Goal: Information Seeking & Learning: Learn about a topic

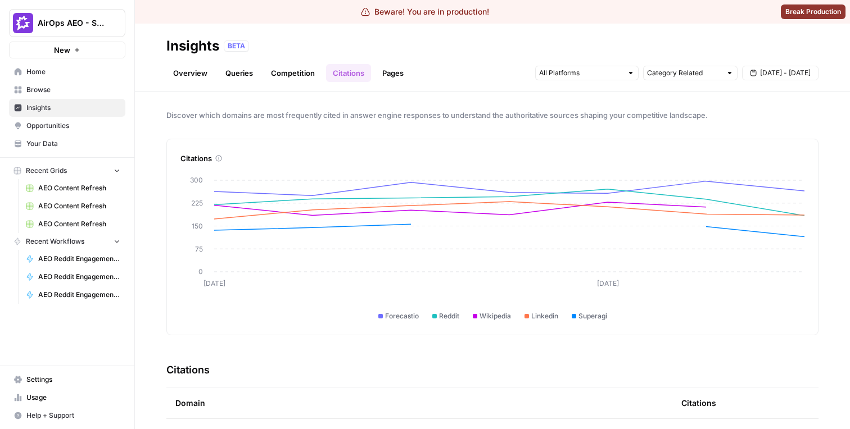
click at [380, 79] on link "Pages" at bounding box center [392, 73] width 35 height 18
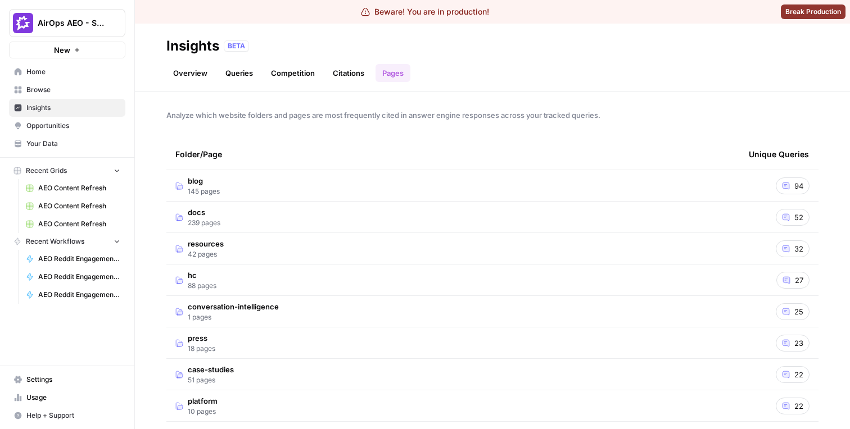
click at [292, 182] on td "blog 145 pages" at bounding box center [452, 185] width 573 height 31
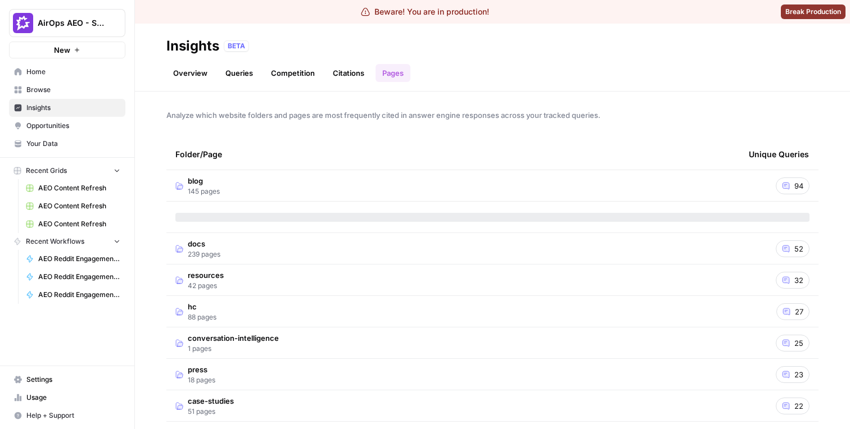
click at [270, 218] on div at bounding box center [492, 217] width 634 height 9
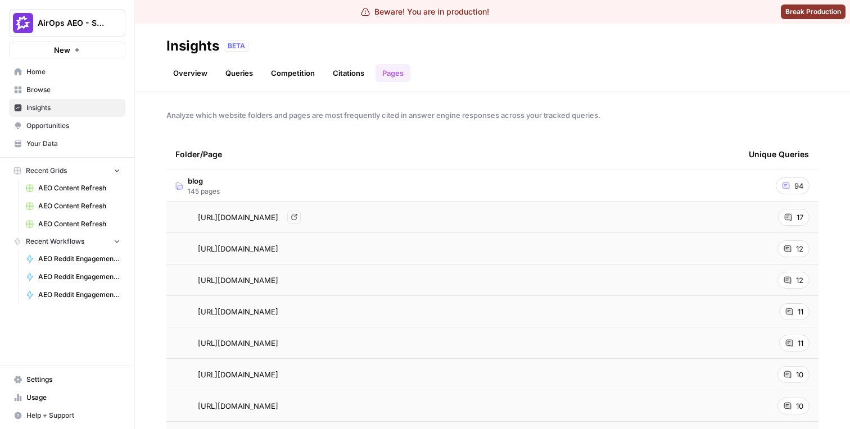
click at [278, 216] on span "[URL][DOMAIN_NAME]" at bounding box center [238, 217] width 80 height 11
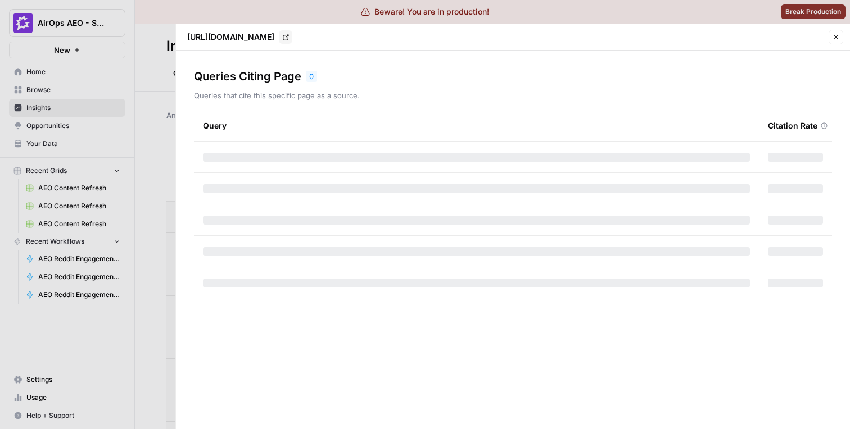
click at [117, 194] on div at bounding box center [425, 214] width 850 height 429
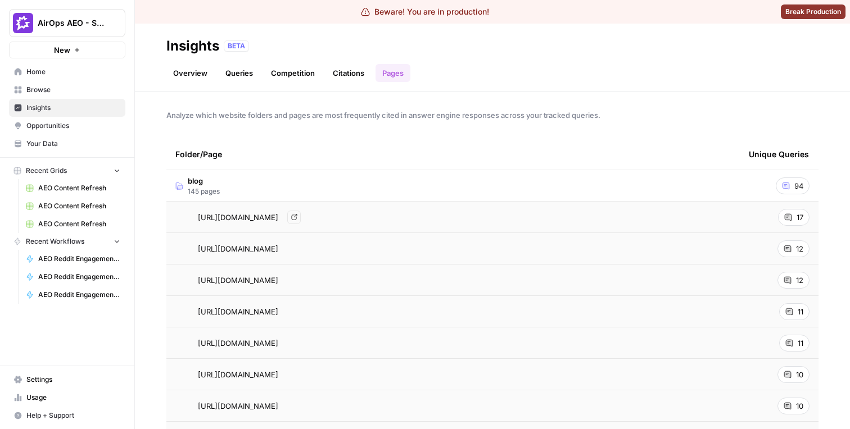
click at [234, 222] on span "[URL][DOMAIN_NAME]" at bounding box center [238, 217] width 80 height 11
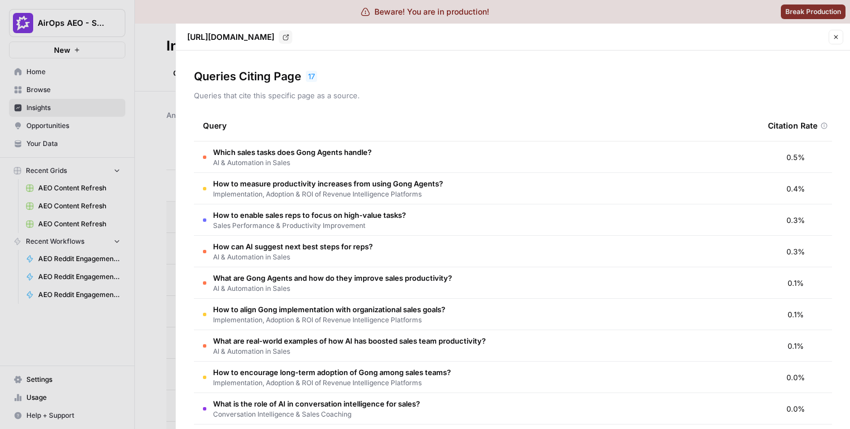
click at [294, 184] on span "How to measure productivity increases from using Gong Agents?" at bounding box center [328, 183] width 230 height 11
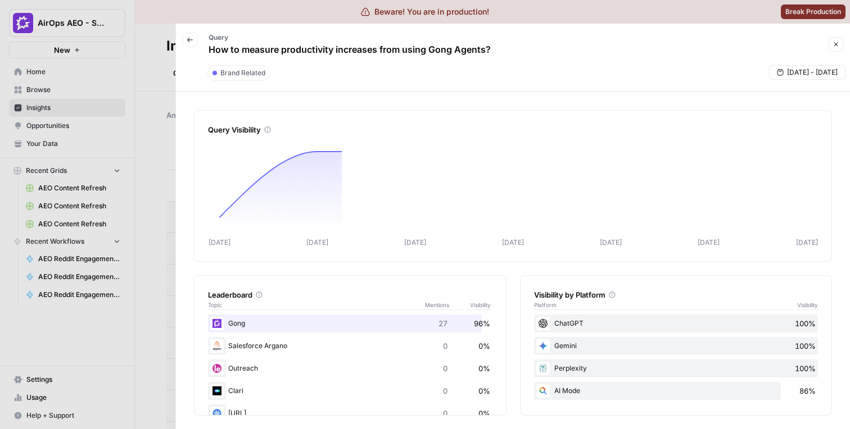
click at [142, 87] on div at bounding box center [425, 214] width 850 height 429
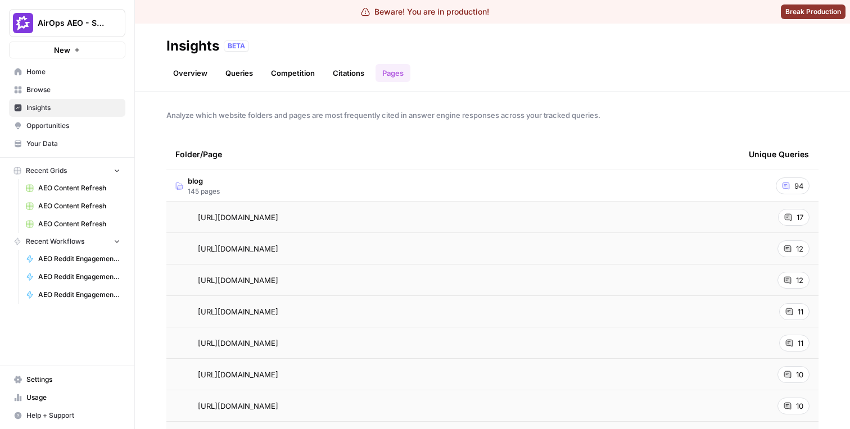
click at [289, 261] on td "[URL][DOMAIN_NAME] Go to page" at bounding box center [452, 248] width 573 height 31
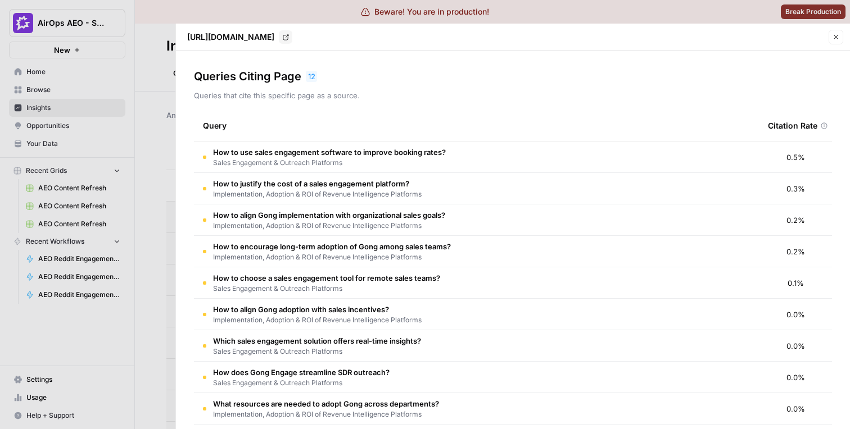
click at [268, 186] on span "How to justify the cost of a sales engagement platform?" at bounding box center [317, 183] width 209 height 11
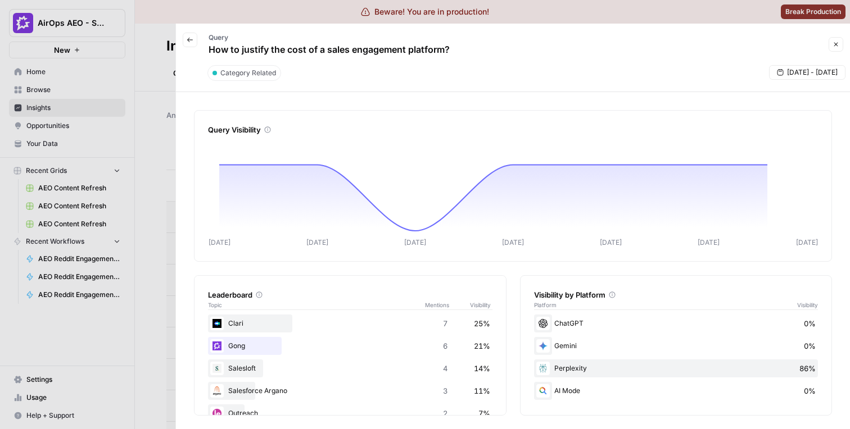
click at [196, 37] on button "Back" at bounding box center [190, 40] width 15 height 15
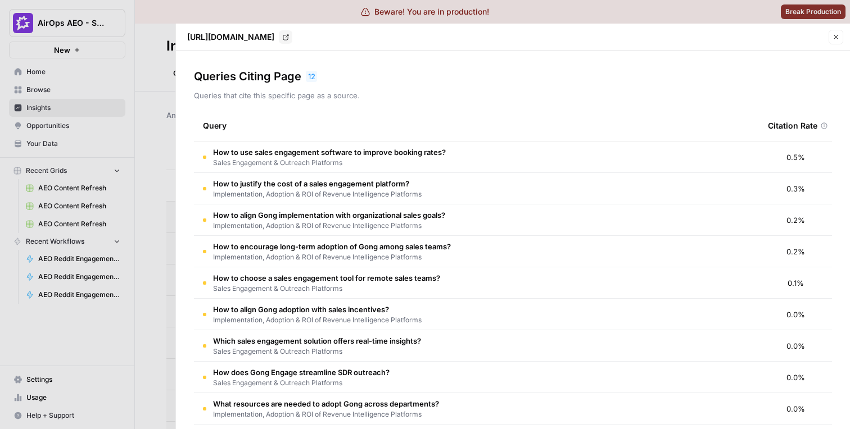
click at [153, 144] on div at bounding box center [425, 214] width 850 height 429
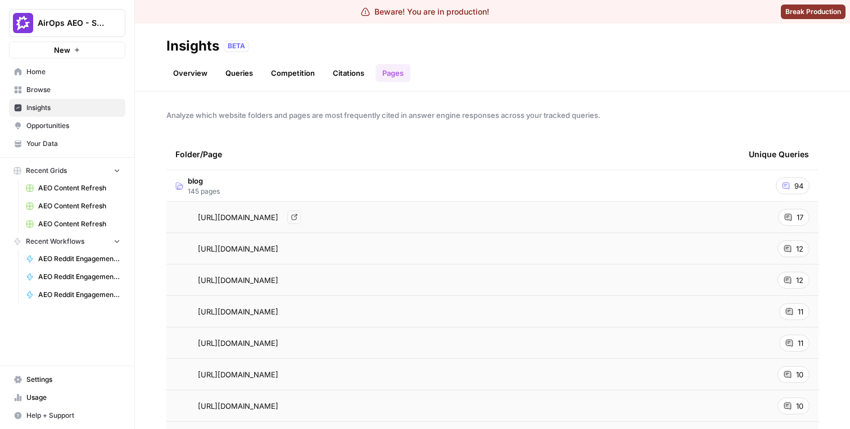
click at [272, 220] on span "[URL][DOMAIN_NAME]" at bounding box center [238, 217] width 80 height 11
